Goal: Task Accomplishment & Management: Manage account settings

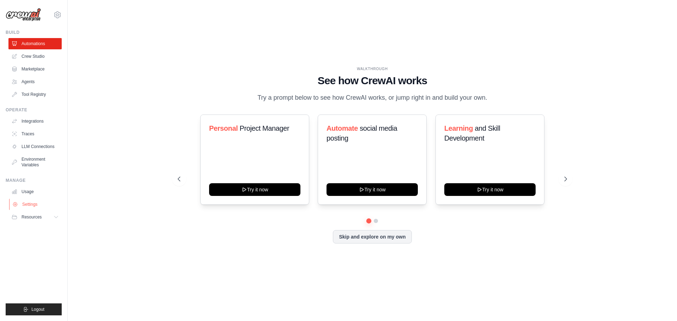
click at [35, 200] on link "Settings" at bounding box center [35, 204] width 53 height 11
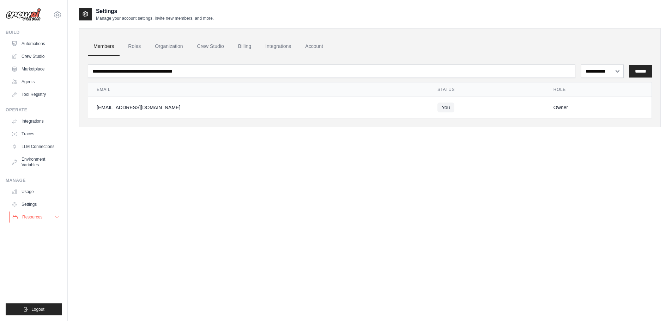
click at [43, 212] on button "Resources" at bounding box center [35, 217] width 53 height 11
